Goal: Communication & Community: Share content

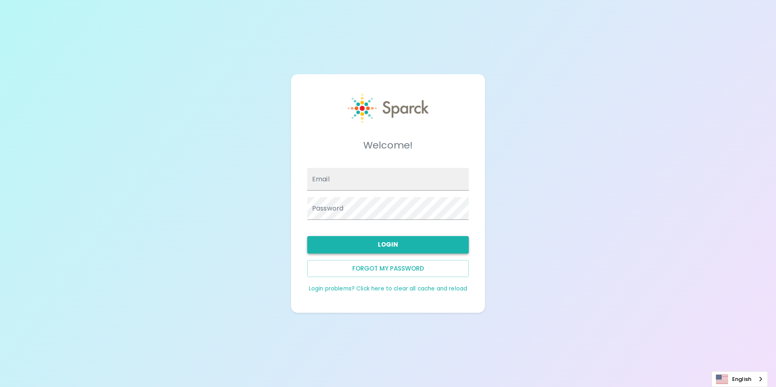
type input "[EMAIL_ADDRESS][DOMAIN_NAME]"
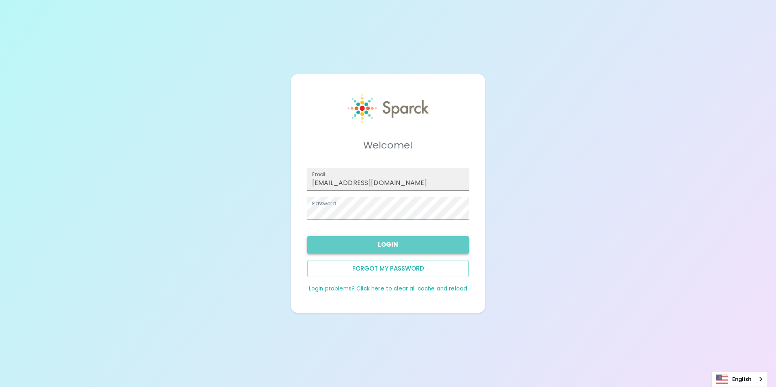
click at [428, 245] on button "Login" at bounding box center [387, 244] width 161 height 17
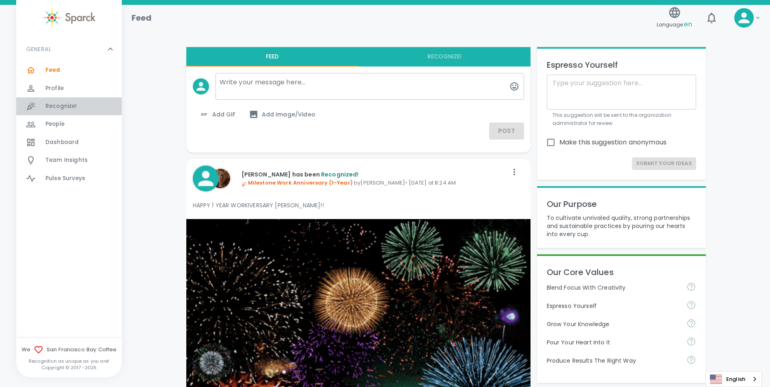
click at [58, 109] on span "Recognize!" at bounding box center [61, 106] width 32 height 8
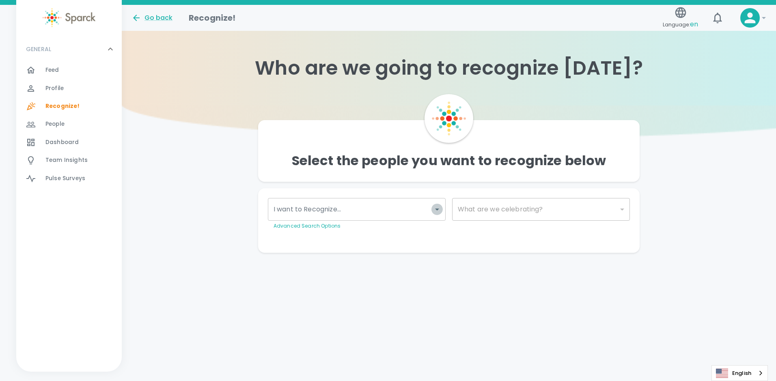
click at [435, 211] on icon "Open" at bounding box center [437, 210] width 10 height 10
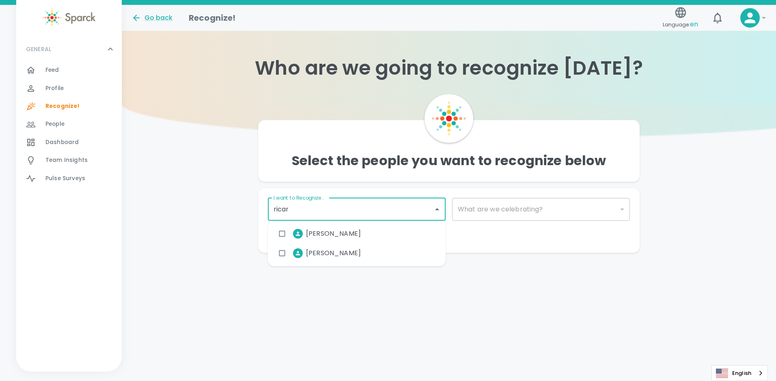
type input "[PERSON_NAME]"
click at [283, 234] on input "checkbox" at bounding box center [281, 233] width 15 height 15
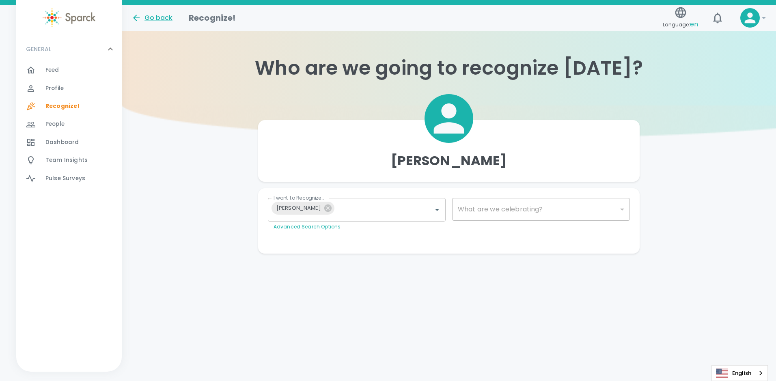
click at [611, 237] on div "Make This Private Preview Send" at bounding box center [445, 240] width 368 height 6
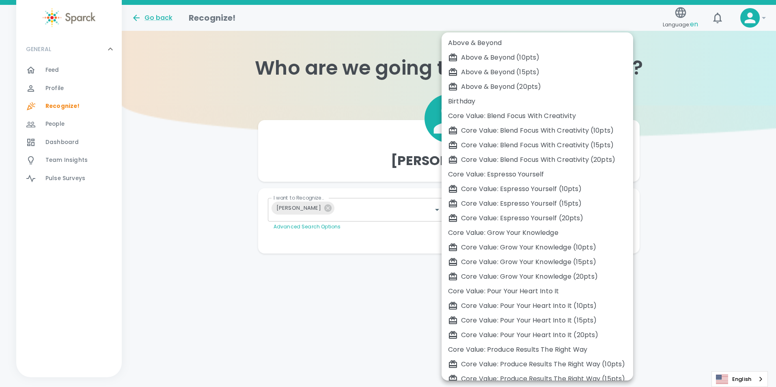
click at [621, 209] on body "Skip Navigation Go back Recognize! Language: en ! GENERAL 0 Feed 0 Profile 0 Re…" at bounding box center [388, 143] width 776 height 286
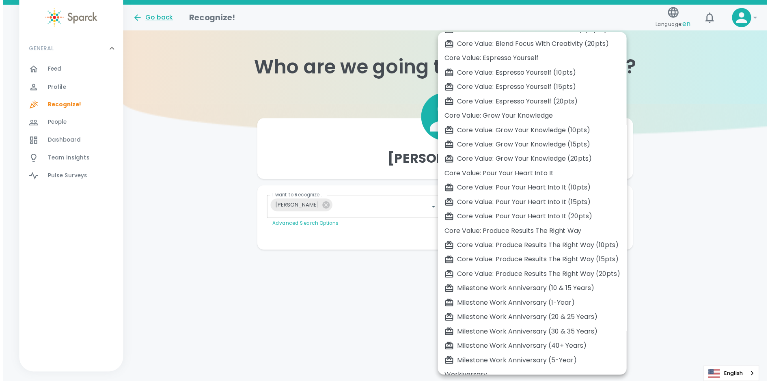
scroll to position [126, 0]
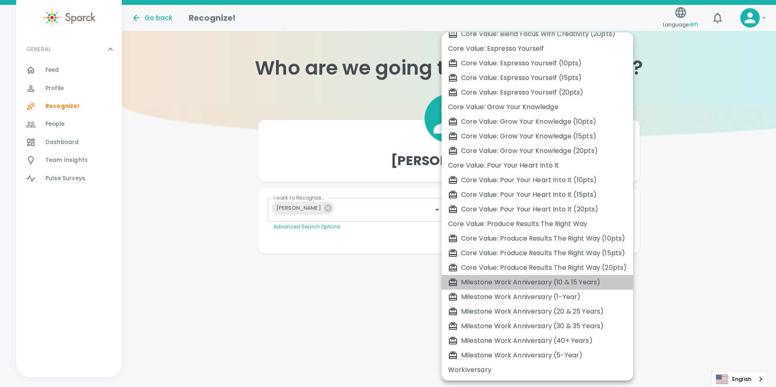
click at [527, 282] on div "Milestone Work Anniversary (10 & 15 Years)" at bounding box center [537, 283] width 179 height 10
type input "2106"
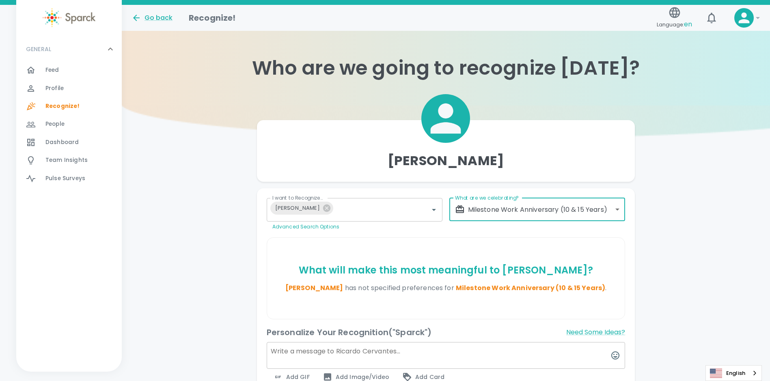
scroll to position [271, 0]
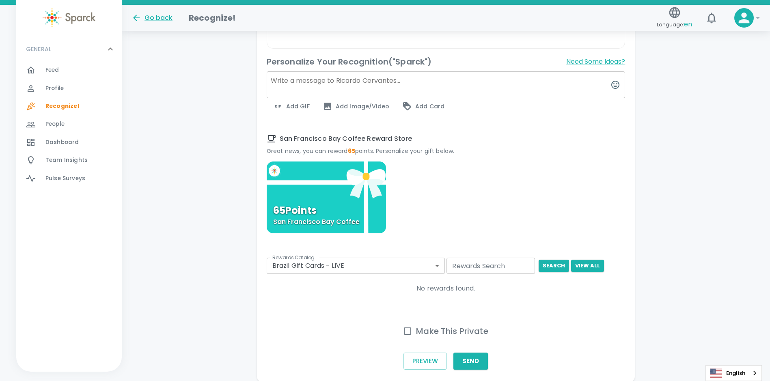
click at [325, 83] on textarea at bounding box center [446, 84] width 359 height 27
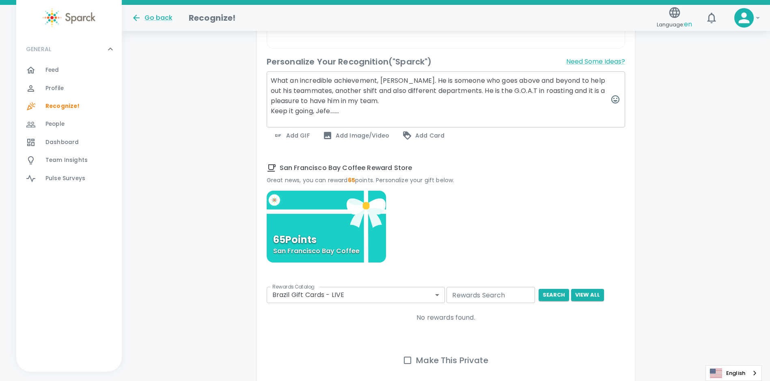
type textarea "What an incredible achievement, [PERSON_NAME]. He is someone who goes above and…"
click at [293, 136] on span "Add GIF" at bounding box center [291, 136] width 37 height 10
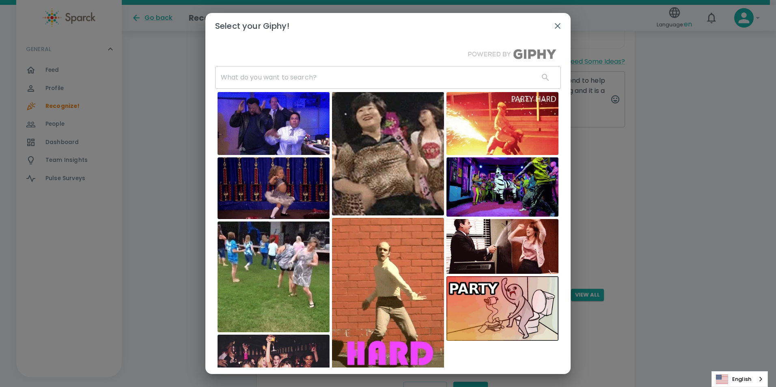
click at [298, 83] on input "text" at bounding box center [373, 77] width 317 height 23
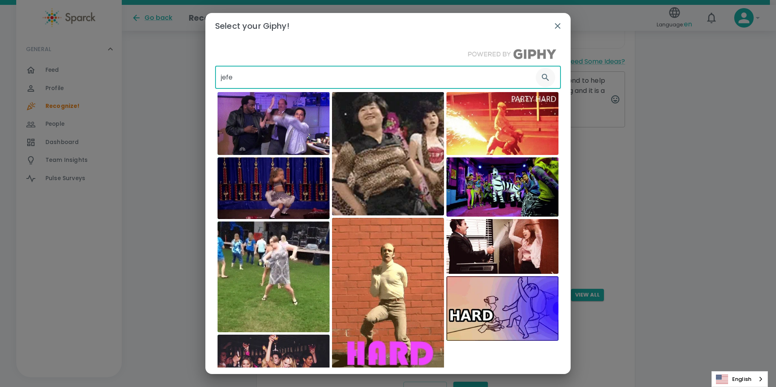
type input "jefe"
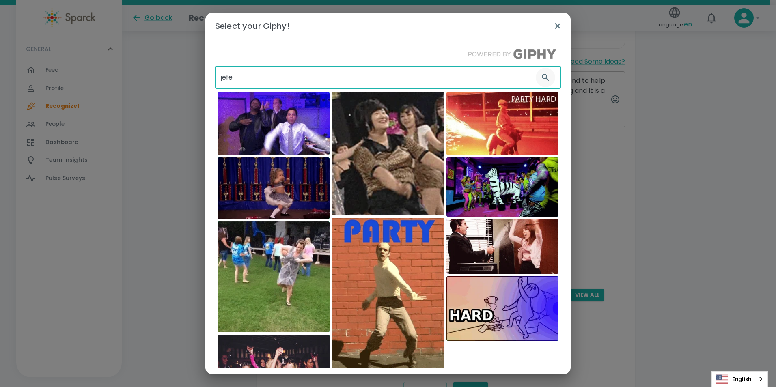
click at [542, 76] on icon "button" at bounding box center [545, 77] width 7 height 7
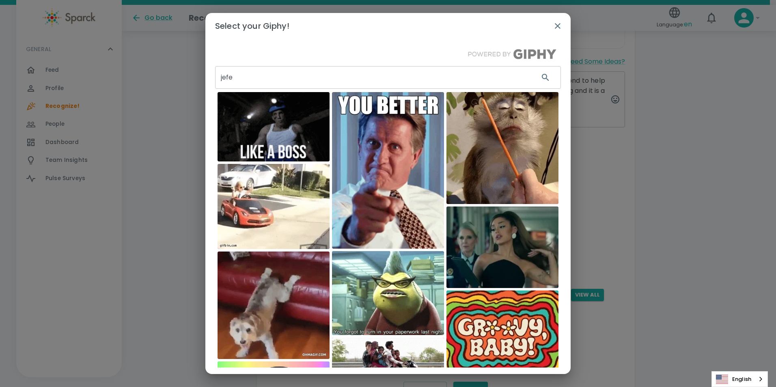
click at [252, 126] on img at bounding box center [273, 126] width 112 height 69
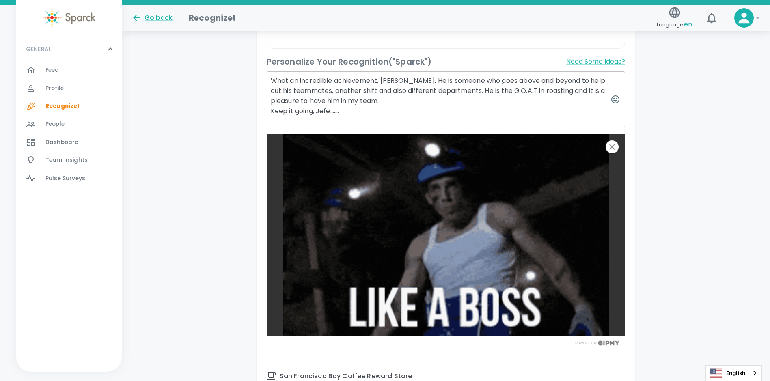
scroll to position [541, 0]
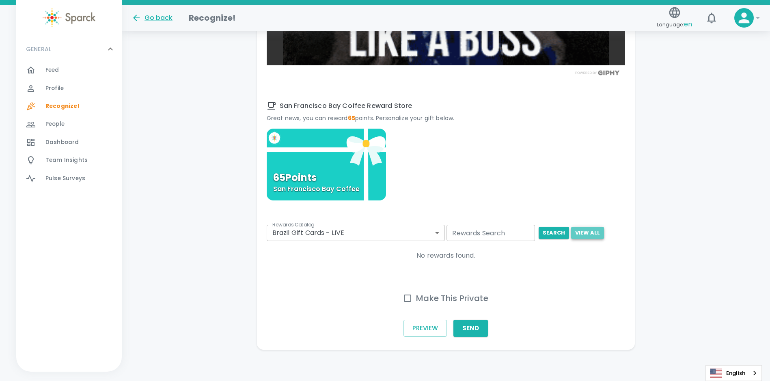
click at [585, 232] on button "View All" at bounding box center [587, 233] width 33 height 13
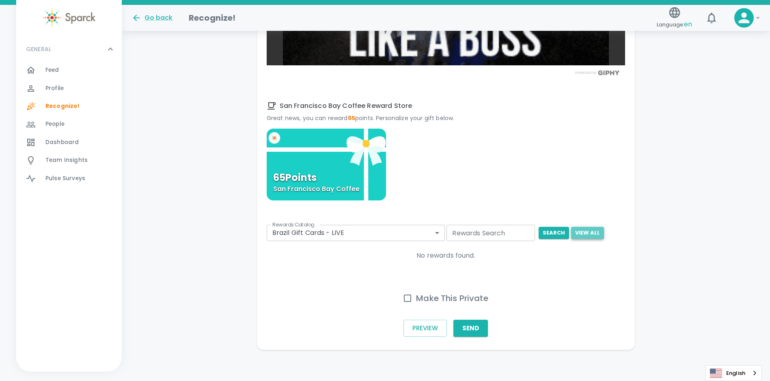
scroll to position [536, 0]
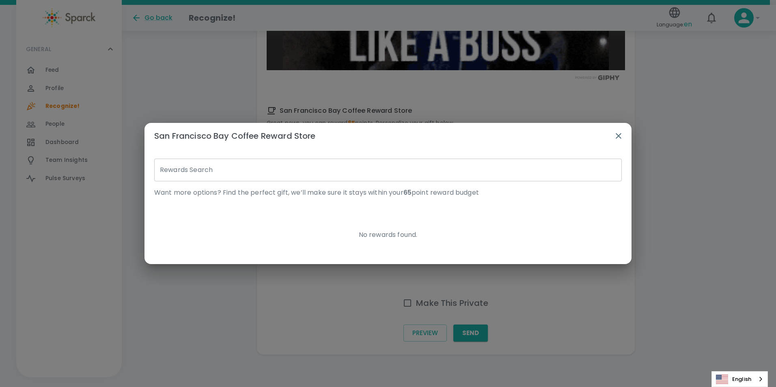
click at [167, 196] on p "Want more options? Find the perfect gift, we’ll make sure it stays within your …" at bounding box center [387, 193] width 467 height 10
click at [377, 242] on div "Rewards Search Rewards Search Want more options? Find the perfect gift, we’ll m…" at bounding box center [385, 200] width 474 height 97
click at [386, 233] on p "No rewards found." at bounding box center [387, 235] width 467 height 10
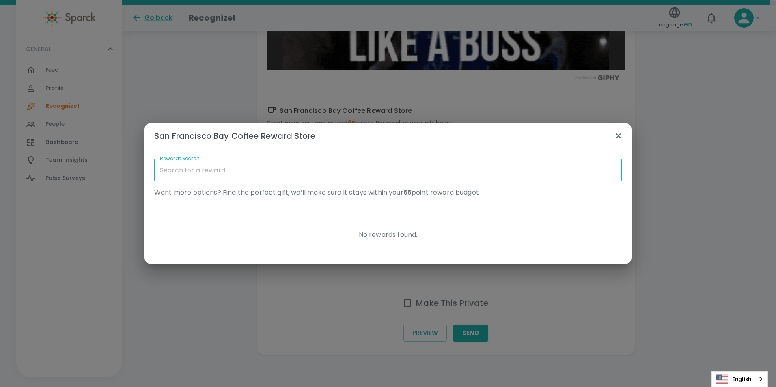
click at [280, 175] on input "Rewards Search" at bounding box center [387, 170] width 467 height 23
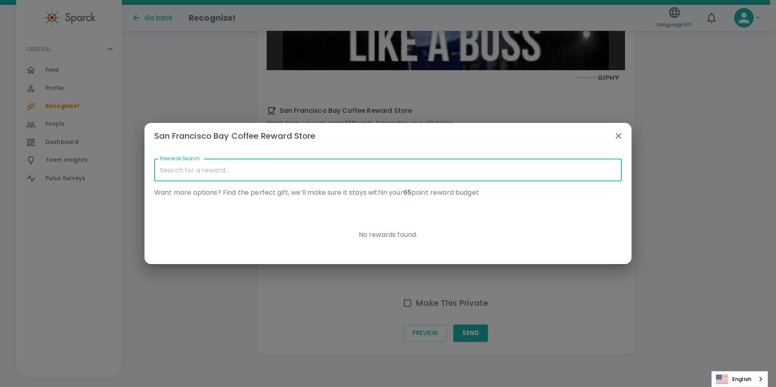
click at [618, 136] on icon "button" at bounding box center [619, 136] width 10 height 10
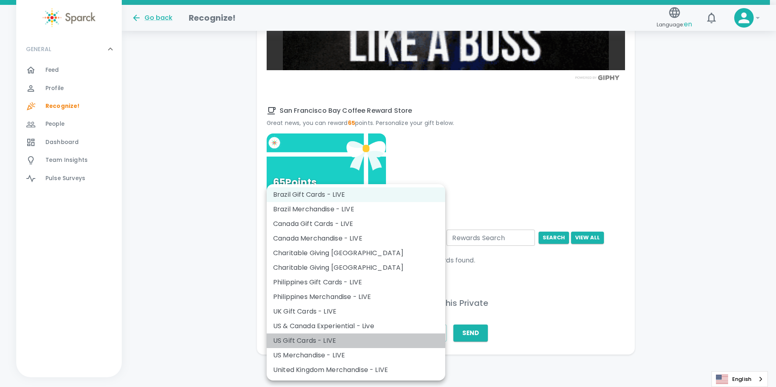
click at [296, 338] on li "US Gift Cards - LIVE" at bounding box center [356, 341] width 179 height 15
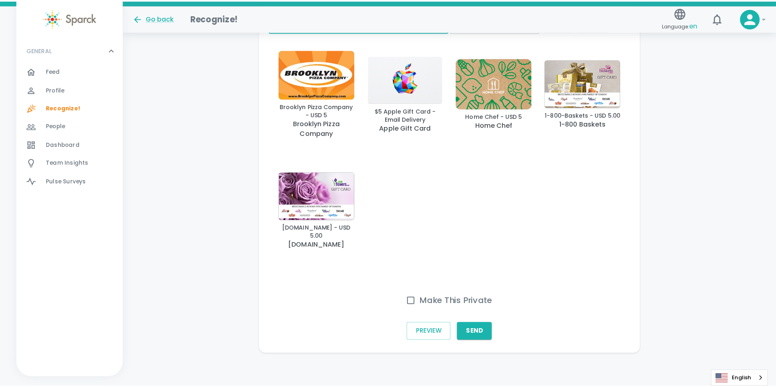
scroll to position [479, 0]
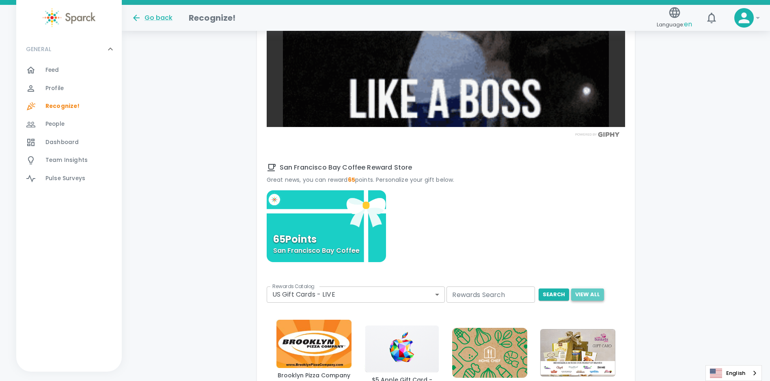
click at [593, 298] on button "View All" at bounding box center [587, 295] width 33 height 13
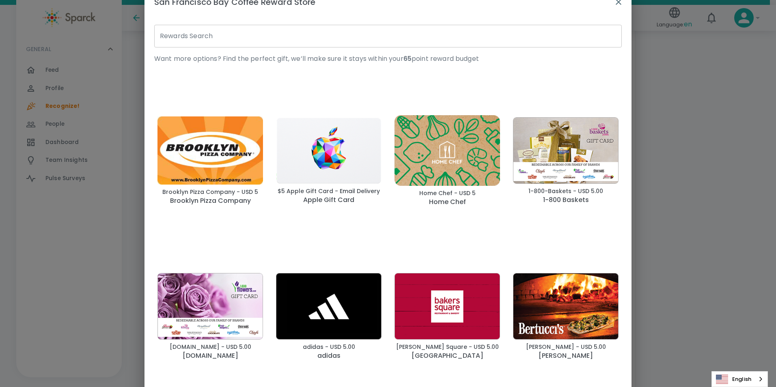
scroll to position [0, 0]
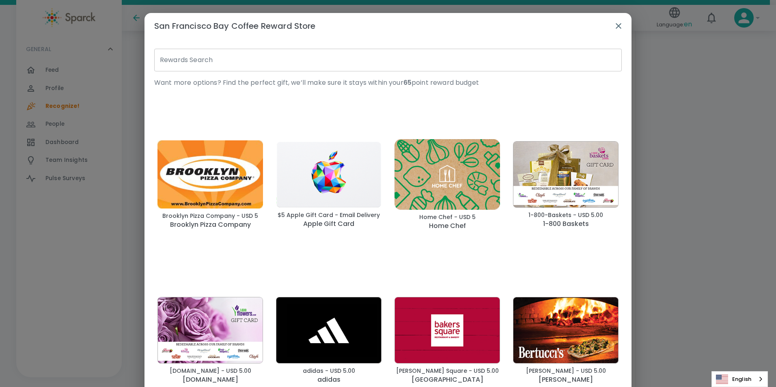
click at [616, 26] on icon "button" at bounding box center [619, 26] width 10 height 10
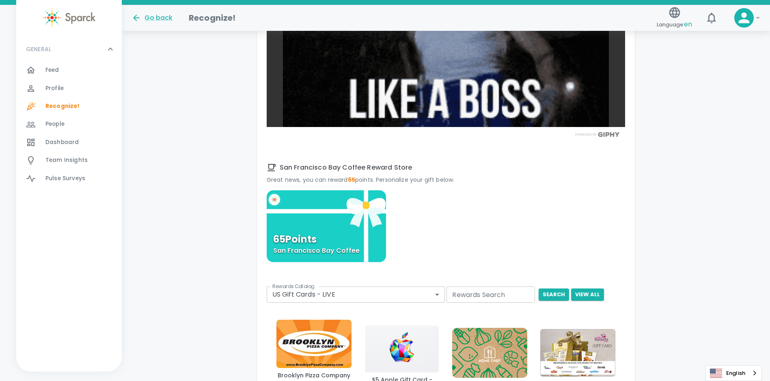
click at [438, 296] on body "Skip Navigation Go back Recognize! Language: en 0 ! GENERAL 0 Feed 0 Profile 0 …" at bounding box center [385, 86] width 770 height 1131
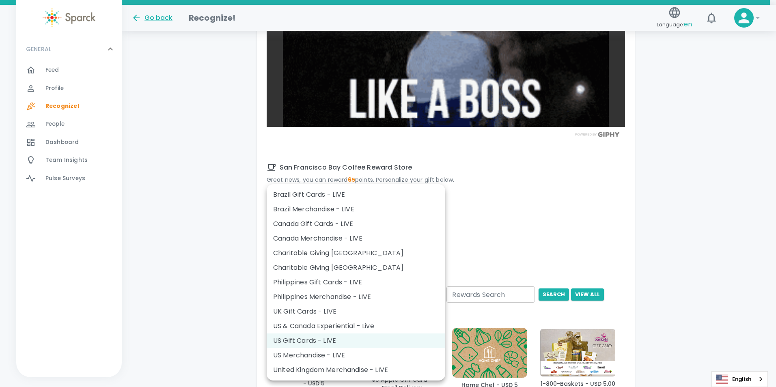
click at [336, 354] on li "US Merchandise - LIVE" at bounding box center [356, 355] width 179 height 15
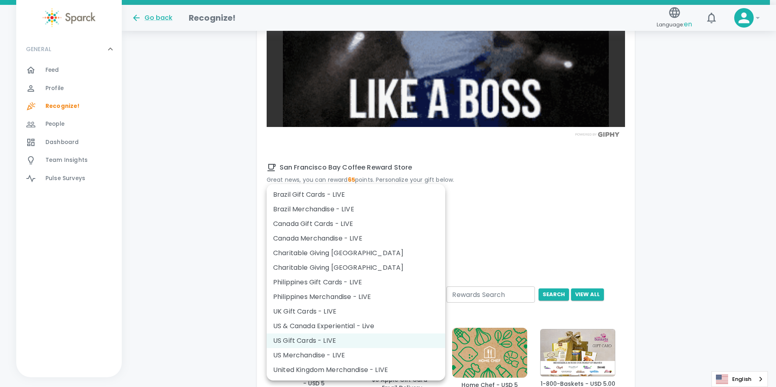
type input "728"
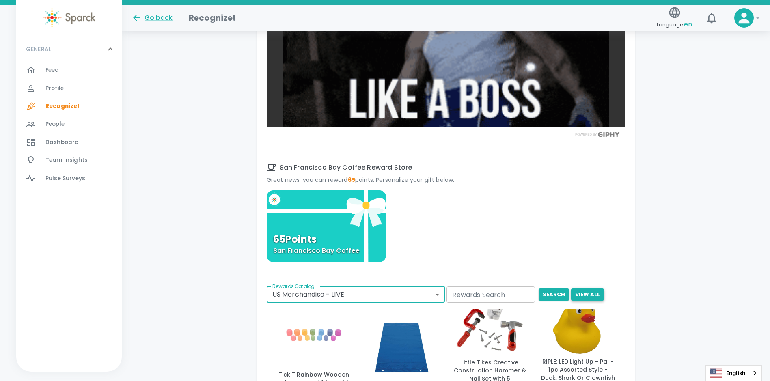
click at [583, 292] on button "View All" at bounding box center [587, 295] width 33 height 13
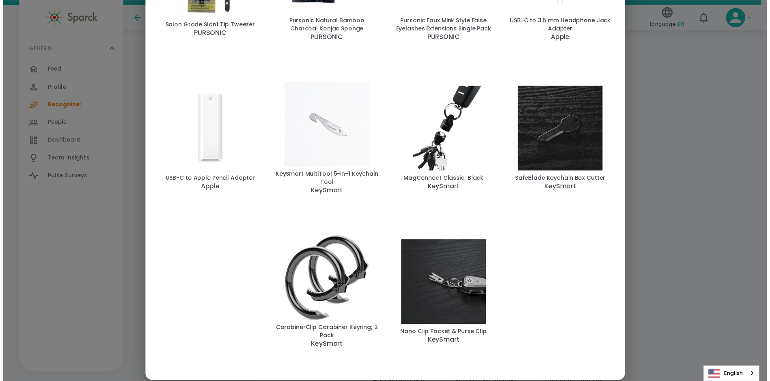
scroll to position [1770, 0]
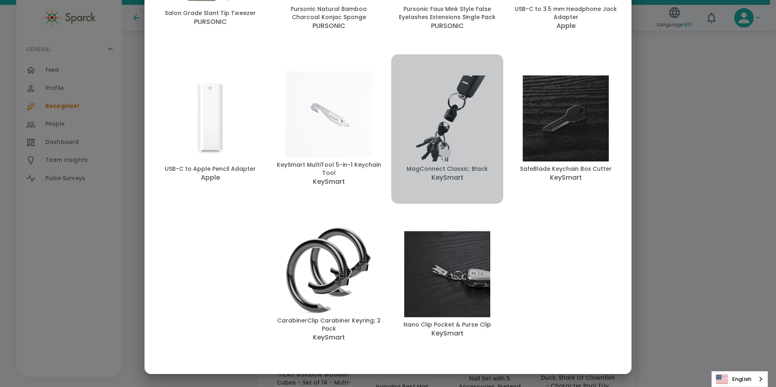
click at [439, 161] on img "button" at bounding box center [446, 118] width 105 height 86
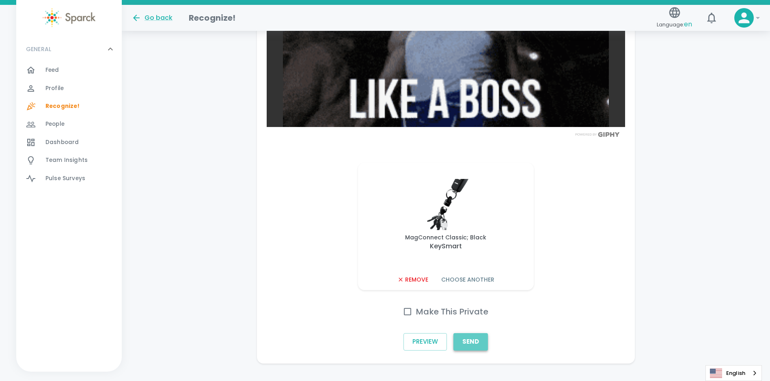
click at [469, 340] on button "Send" at bounding box center [470, 341] width 34 height 17
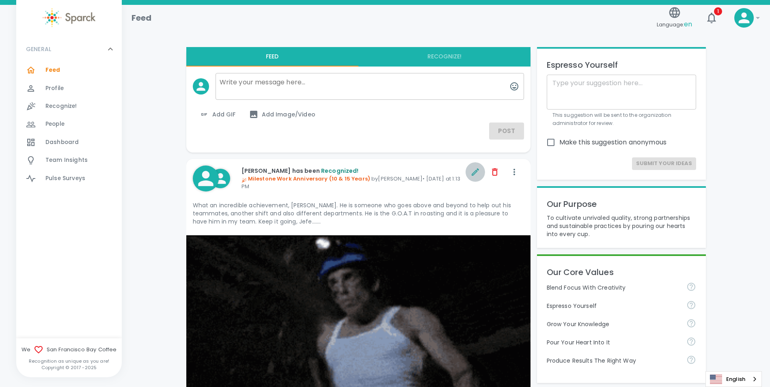
click at [476, 176] on icon "button" at bounding box center [475, 172] width 10 height 10
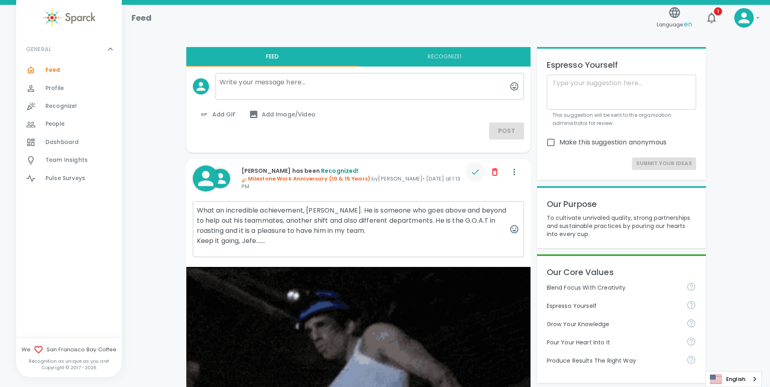
drag, startPoint x: 336, startPoint y: 208, endPoint x: 360, endPoint y: 178, distance: 38.4
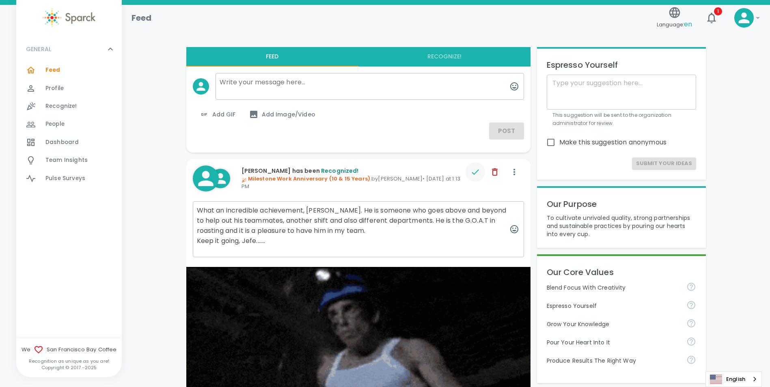
click at [336, 208] on textarea "What an incredible achievement, [PERSON_NAME]. He is someone who goes above and…" at bounding box center [358, 229] width 331 height 56
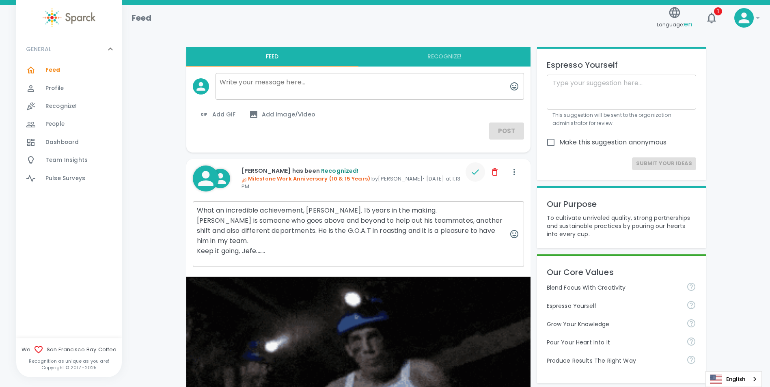
type textarea "What an incredible achievement, [PERSON_NAME]. 15 years in the making. [PERSON_…"
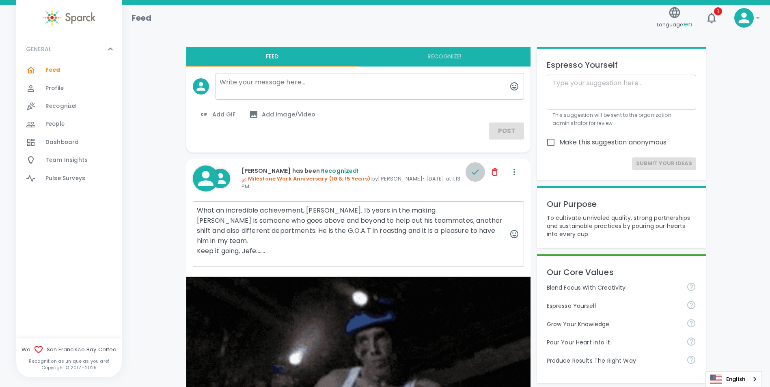
click at [474, 168] on icon "button" at bounding box center [475, 172] width 10 height 10
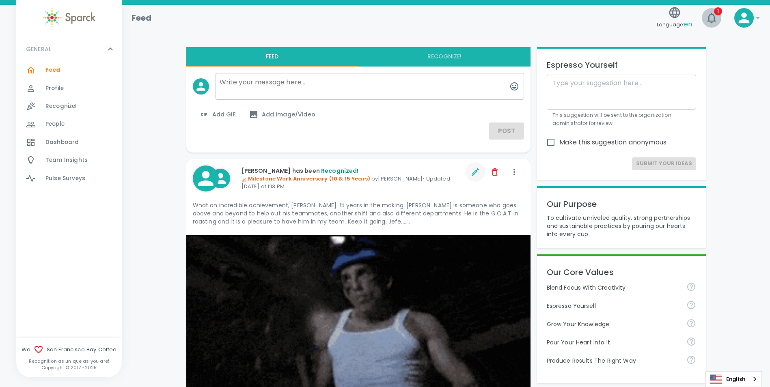
click at [712, 22] on icon "button" at bounding box center [711, 17] width 13 height 13
